Goal: Transaction & Acquisition: Purchase product/service

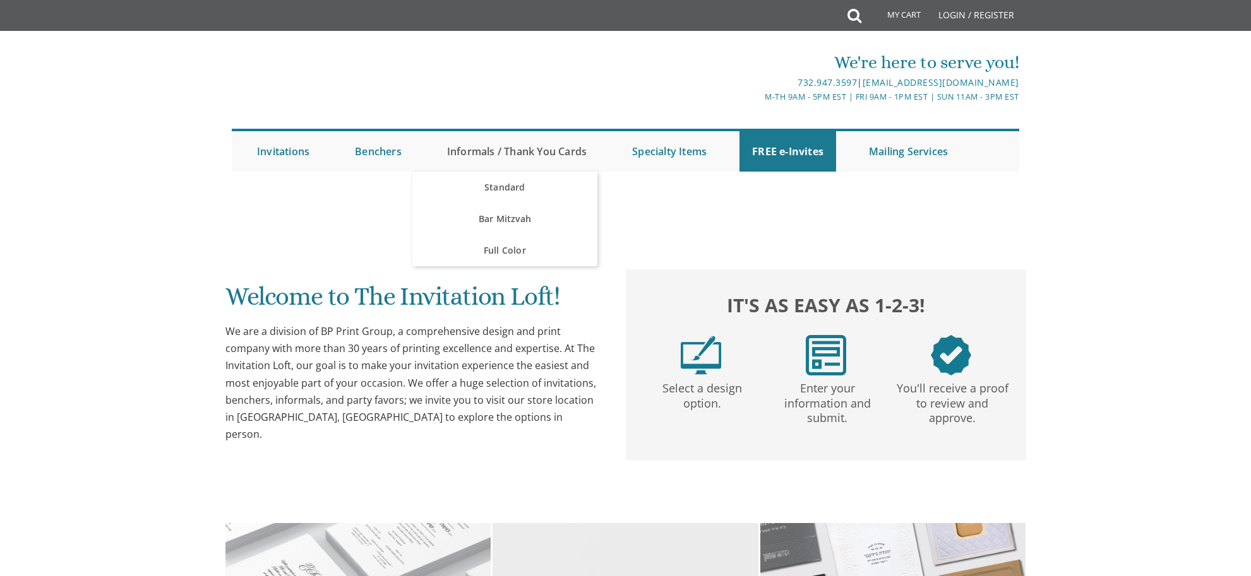
click at [572, 155] on link "Informals / Thank You Cards" at bounding box center [516, 151] width 165 height 40
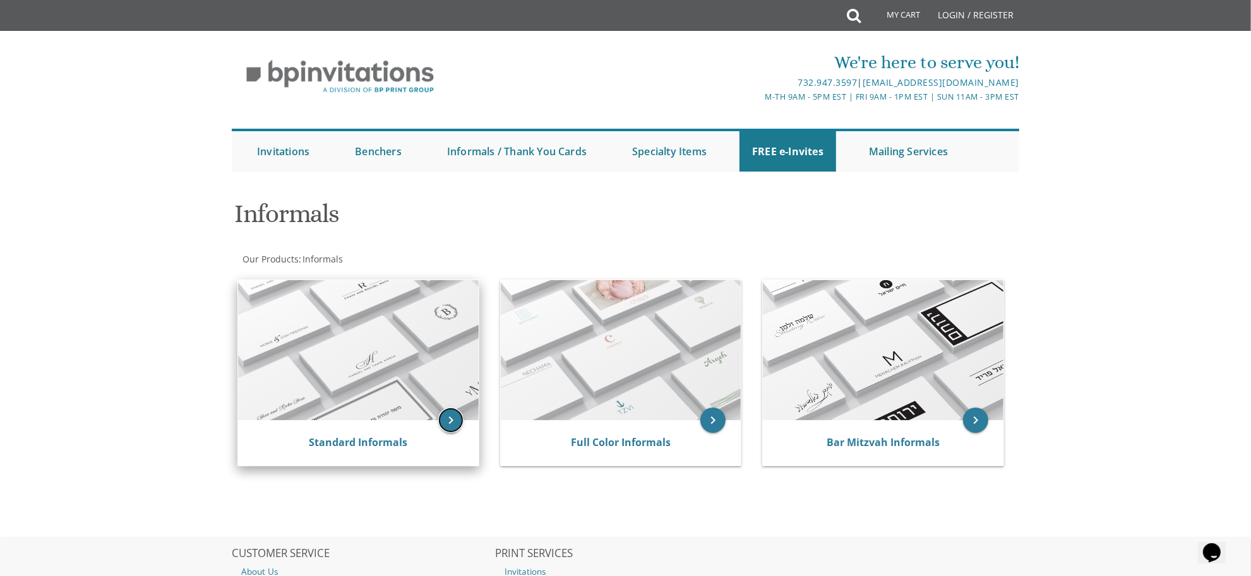
click at [446, 428] on icon "keyboard_arrow_right" at bounding box center [450, 420] width 25 height 25
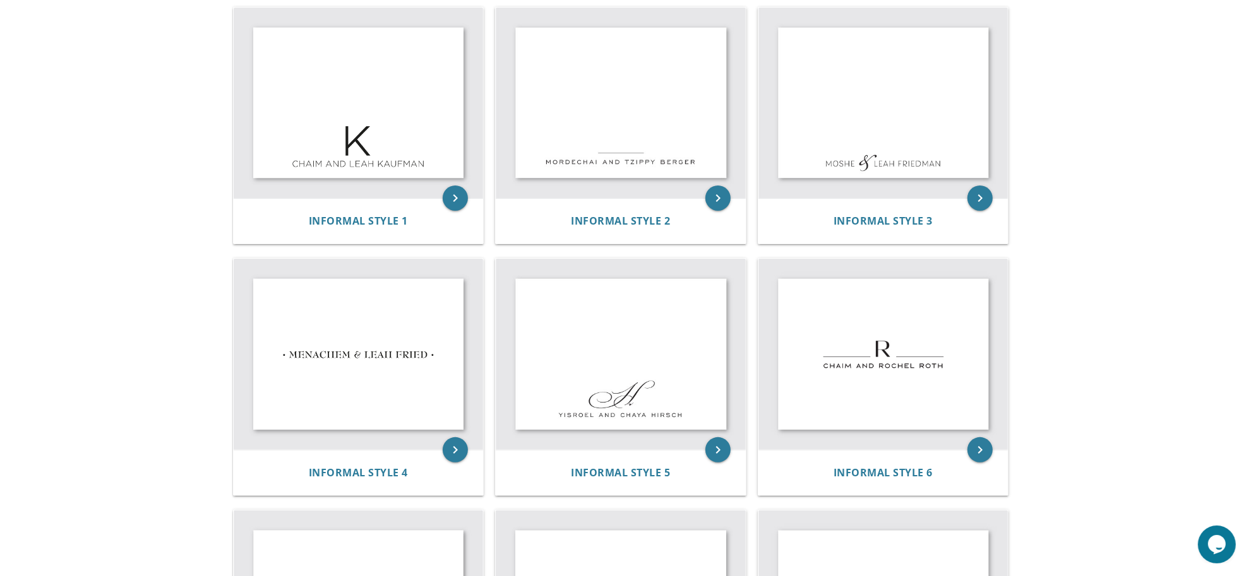
scroll to position [275, 0]
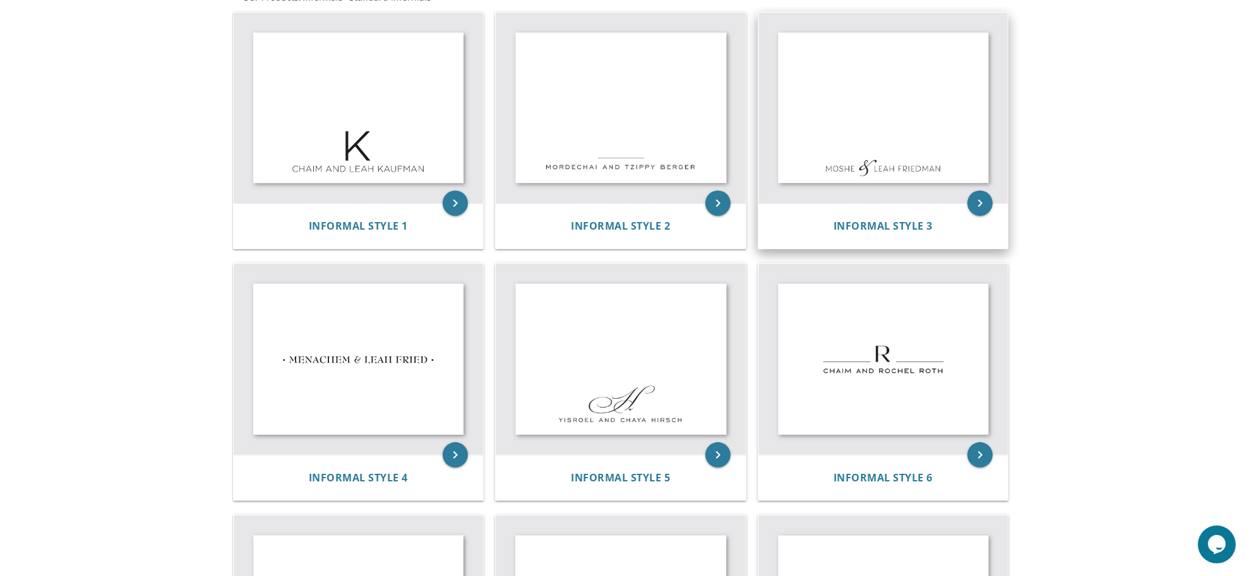
click at [900, 146] on img at bounding box center [883, 108] width 250 height 191
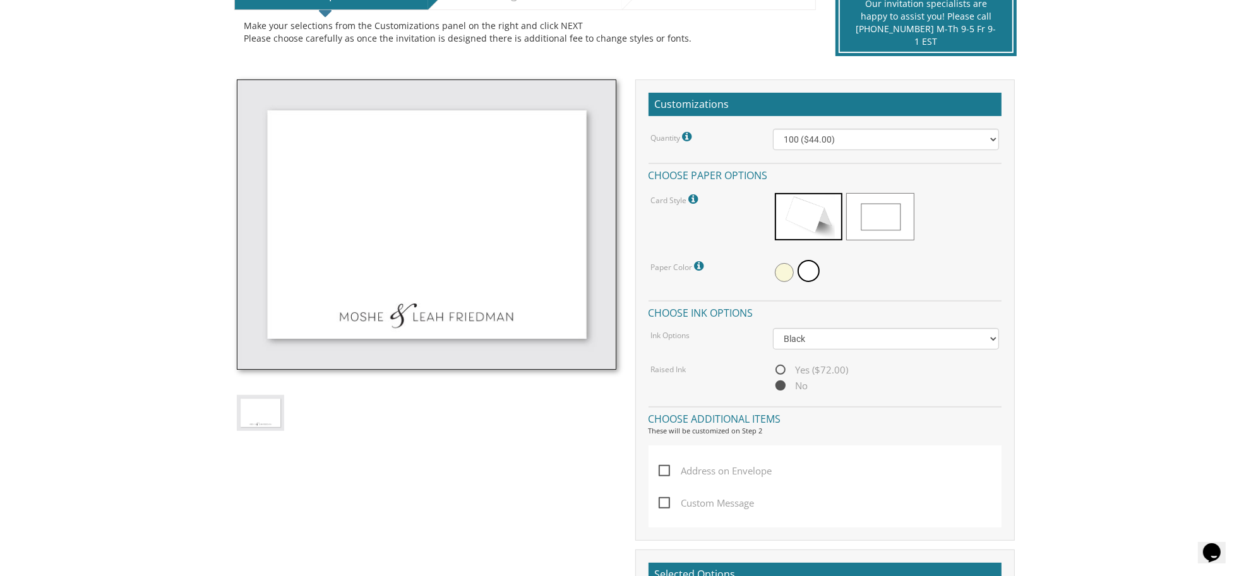
scroll to position [281, 0]
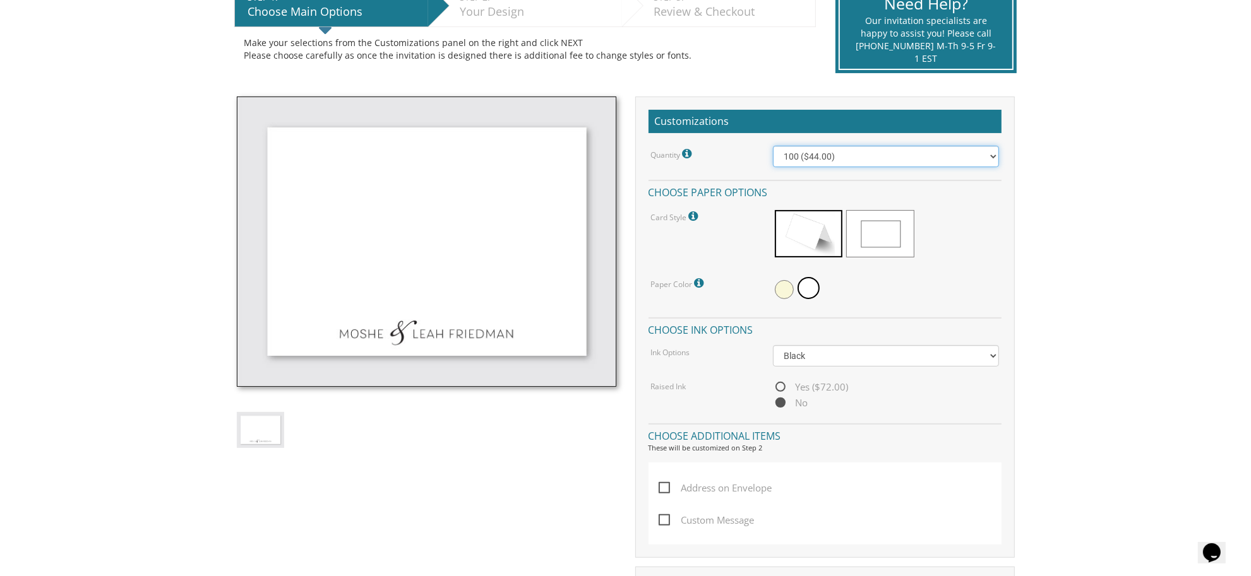
click at [974, 161] on select "100 ($44.00) 200 ($63.00) 300 ($82.00) 400 ($101.00) 500 ($120.00) 600 ($139.00…" at bounding box center [886, 156] width 226 height 21
select select "400"
click at [773, 146] on select "100 ($44.00) 200 ($63.00) 300 ($82.00) 400 ($101.00) 500 ($120.00) 600 ($139.00…" at bounding box center [886, 156] width 226 height 21
click at [880, 239] on span at bounding box center [880, 233] width 68 height 47
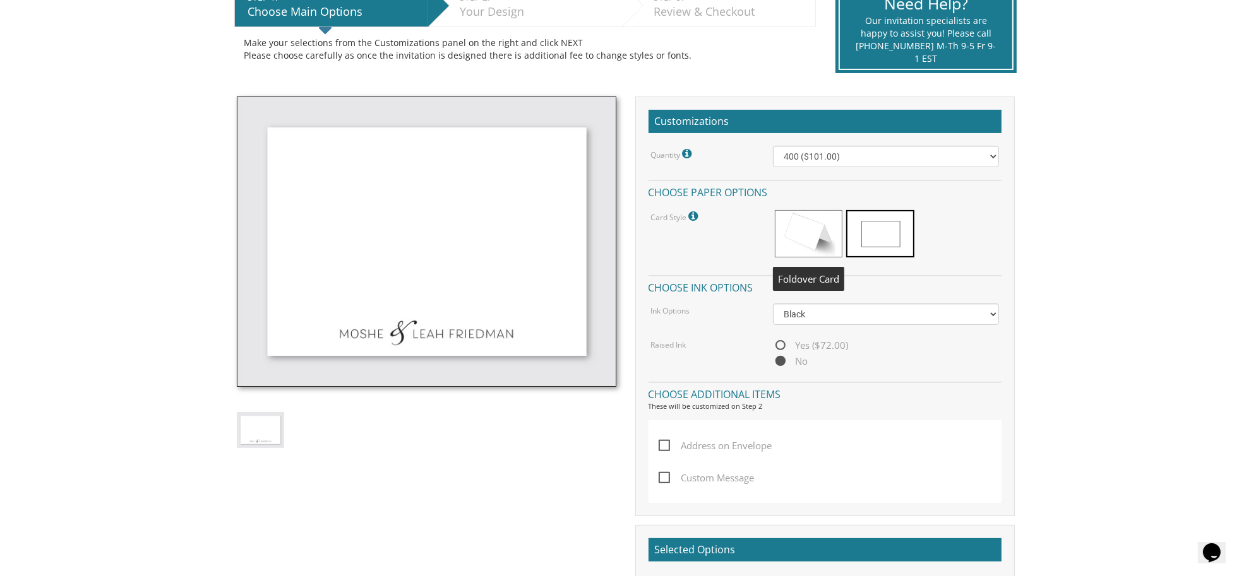
click at [827, 239] on span at bounding box center [809, 233] width 68 height 47
